Goal: Information Seeking & Learning: Learn about a topic

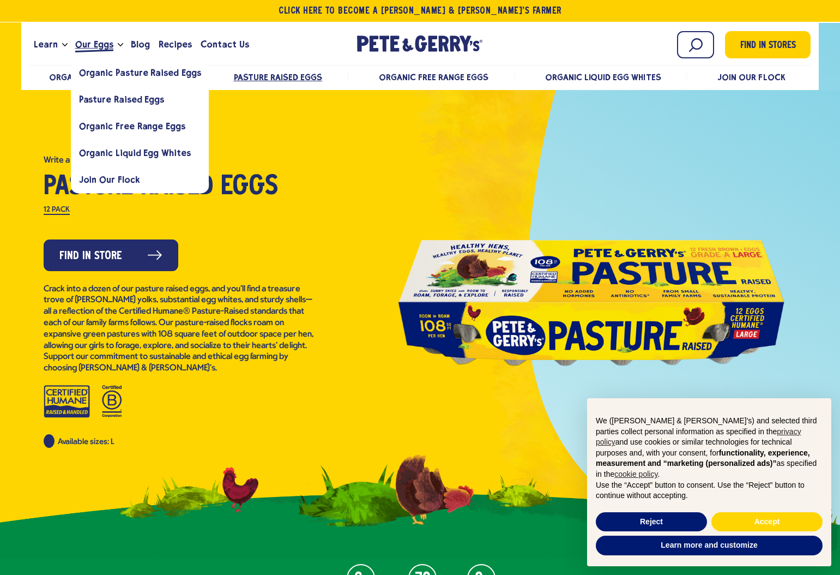
click at [101, 42] on span "Our Eggs" at bounding box center [94, 45] width 38 height 14
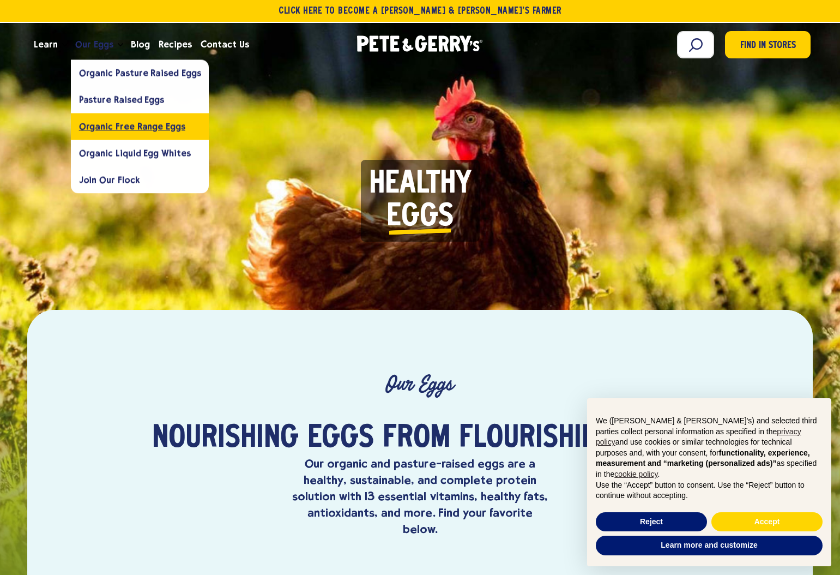
click at [125, 123] on span "Organic Free Range Eggs" at bounding box center [132, 126] width 106 height 10
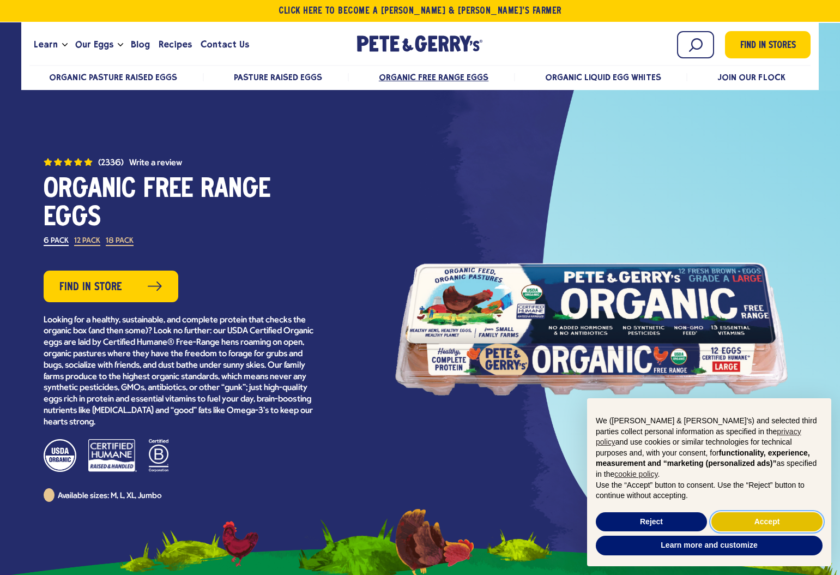
click at [741, 523] on button "Accept" at bounding box center [766, 522] width 111 height 20
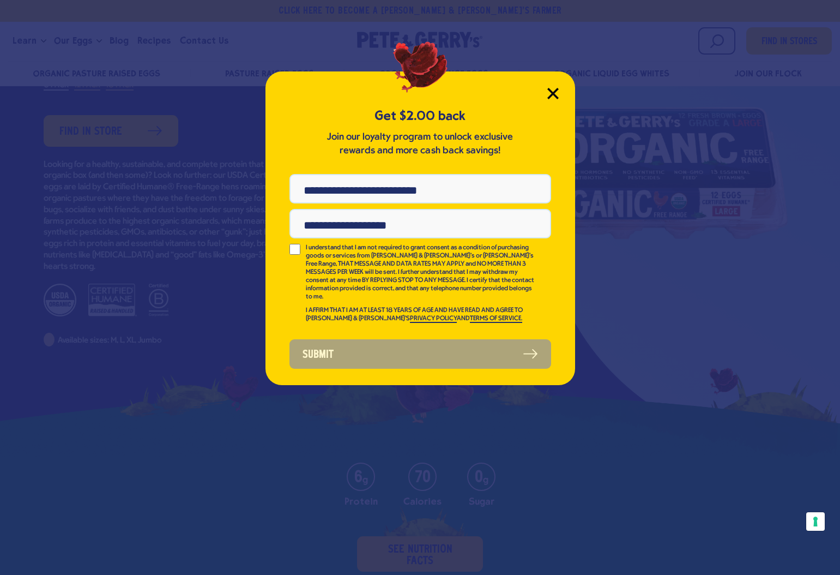
click at [556, 98] on icon "Close Modal" at bounding box center [553, 93] width 10 height 10
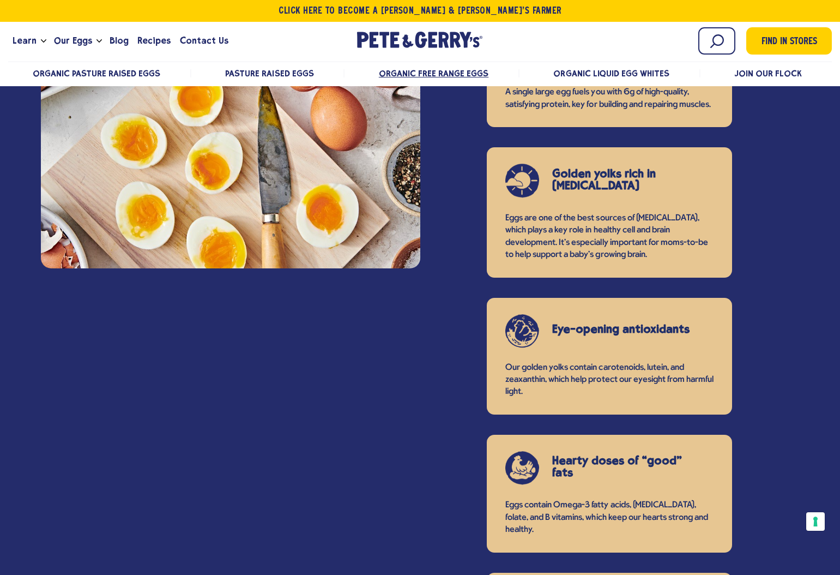
scroll to position [477, 0]
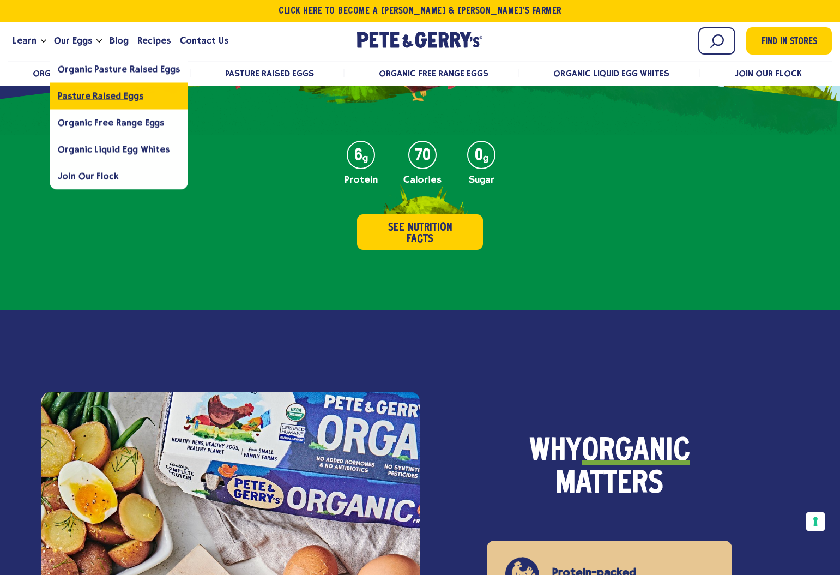
click at [97, 94] on span "Pasture Raised Eggs" at bounding box center [100, 96] width 85 height 10
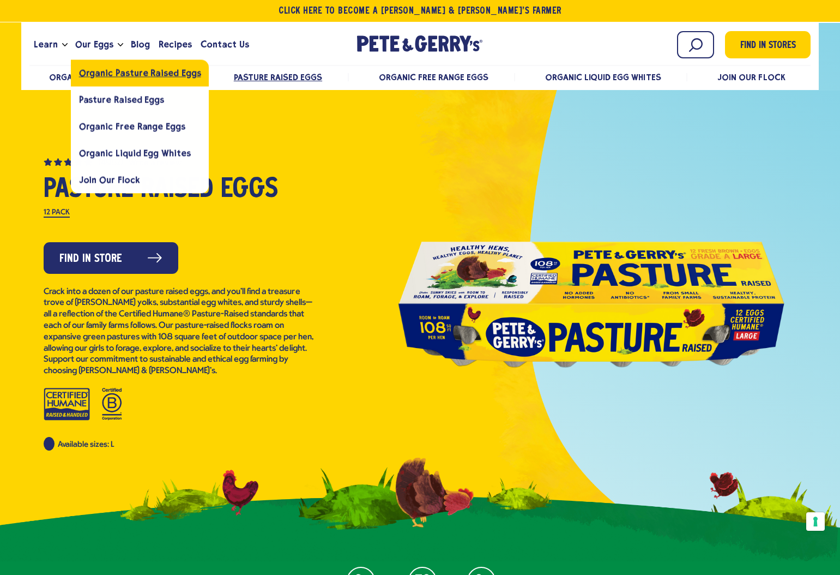
click at [112, 83] on link "Organic Pasture Raised Eggs" at bounding box center [140, 72] width 138 height 27
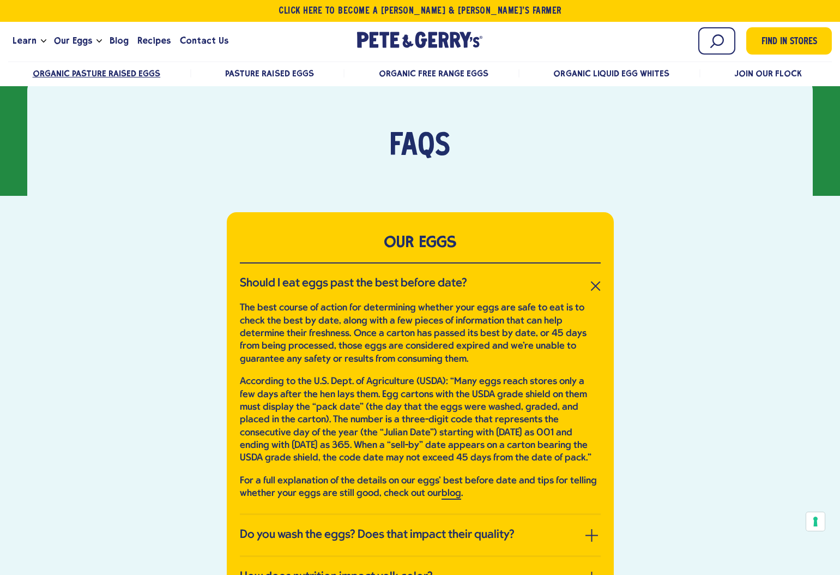
scroll to position [1688, 0]
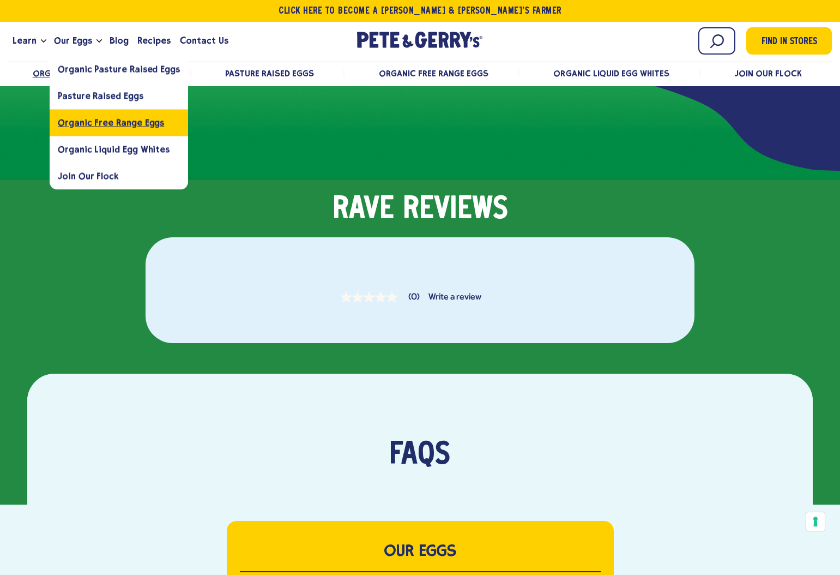
click at [124, 128] on link "Organic Free Range Eggs" at bounding box center [119, 122] width 138 height 27
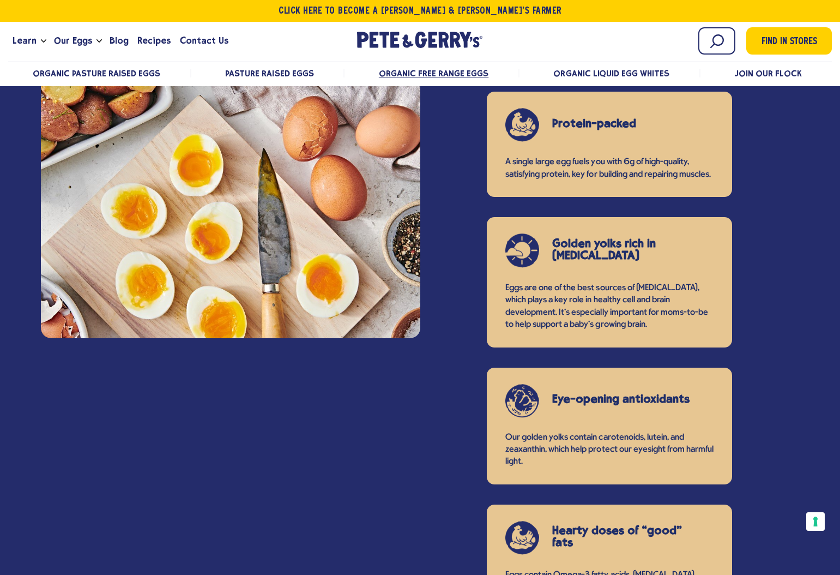
scroll to position [919, 0]
